Goal: Task Accomplishment & Management: Use online tool/utility

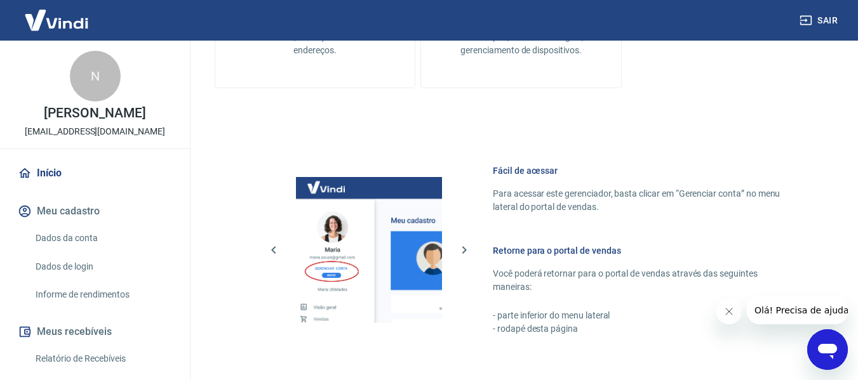
scroll to position [444, 0]
click at [345, 187] on img at bounding box center [369, 249] width 146 height 146
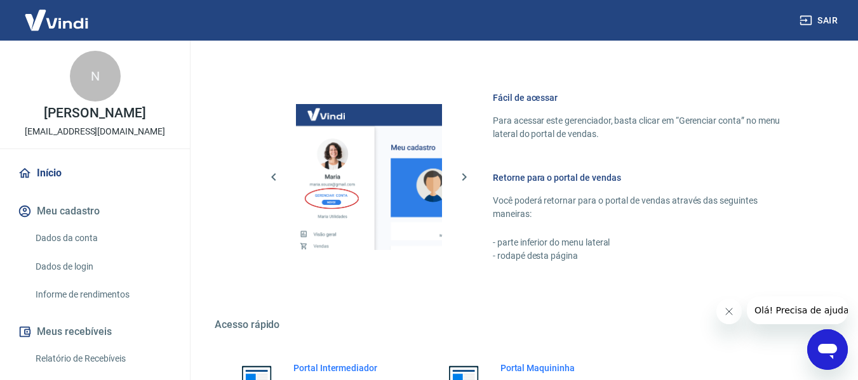
scroll to position [661, 0]
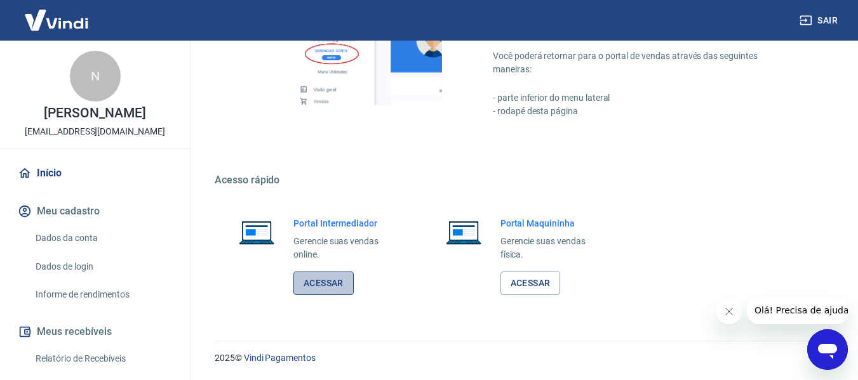
click at [312, 291] on link "Acessar" at bounding box center [323, 283] width 60 height 23
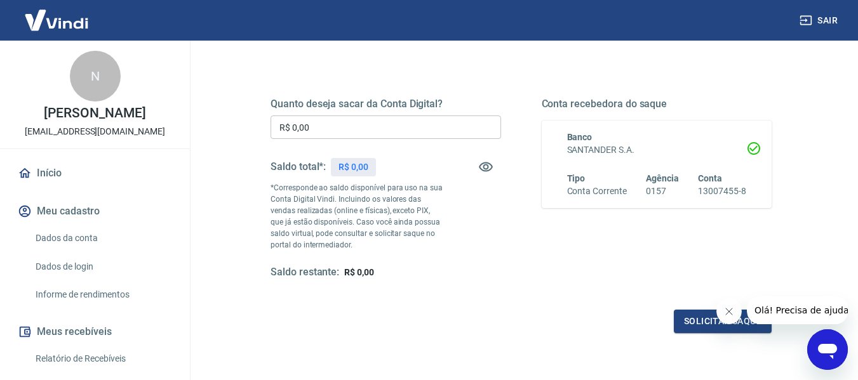
scroll to position [190, 0]
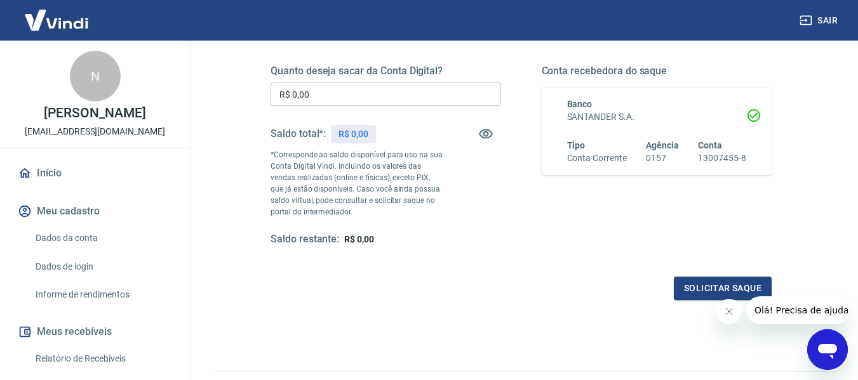
click at [432, 225] on div "Quanto deseja sacar da Conta Digital? R$ 0,00 ​ Saldo total*: R$ 0,00 *Correspo…" at bounding box center [385, 156] width 230 height 182
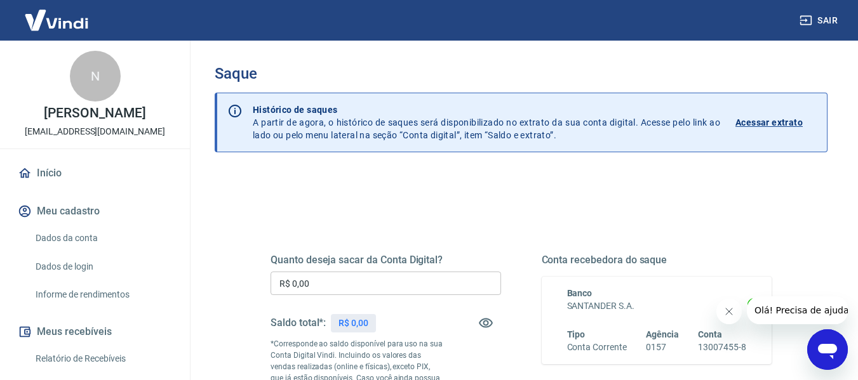
scroll to position [0, 0]
